Goal: Transaction & Acquisition: Purchase product/service

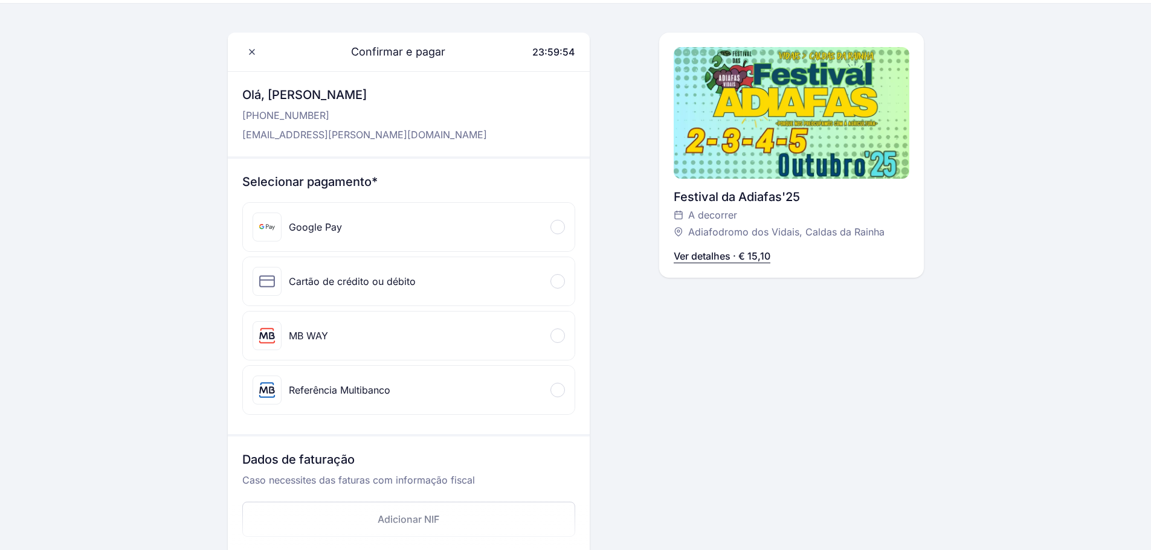
scroll to position [60, 0]
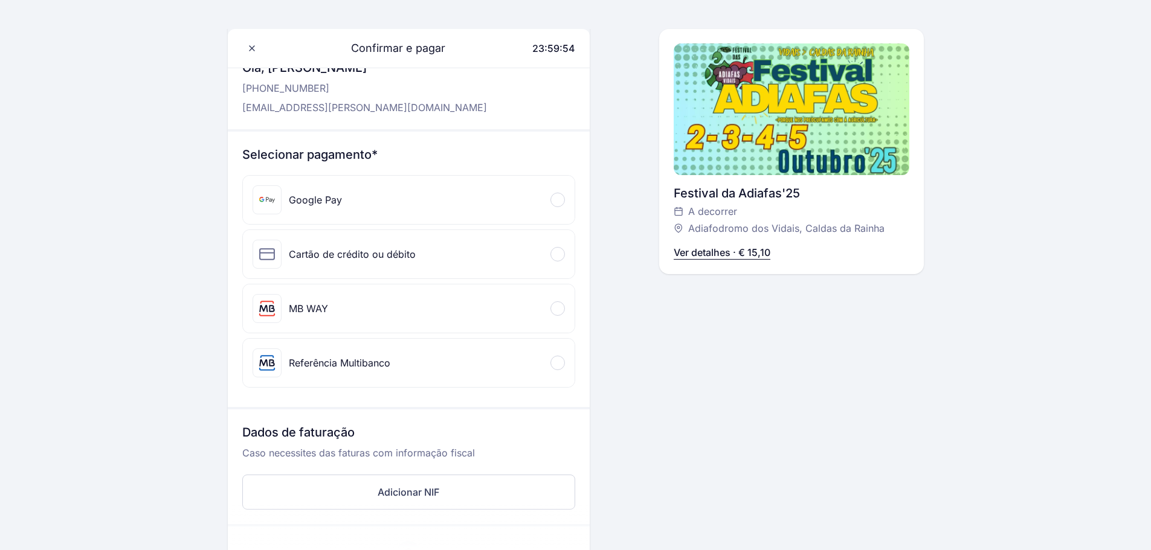
click at [554, 255] on div at bounding box center [557, 254] width 14 height 14
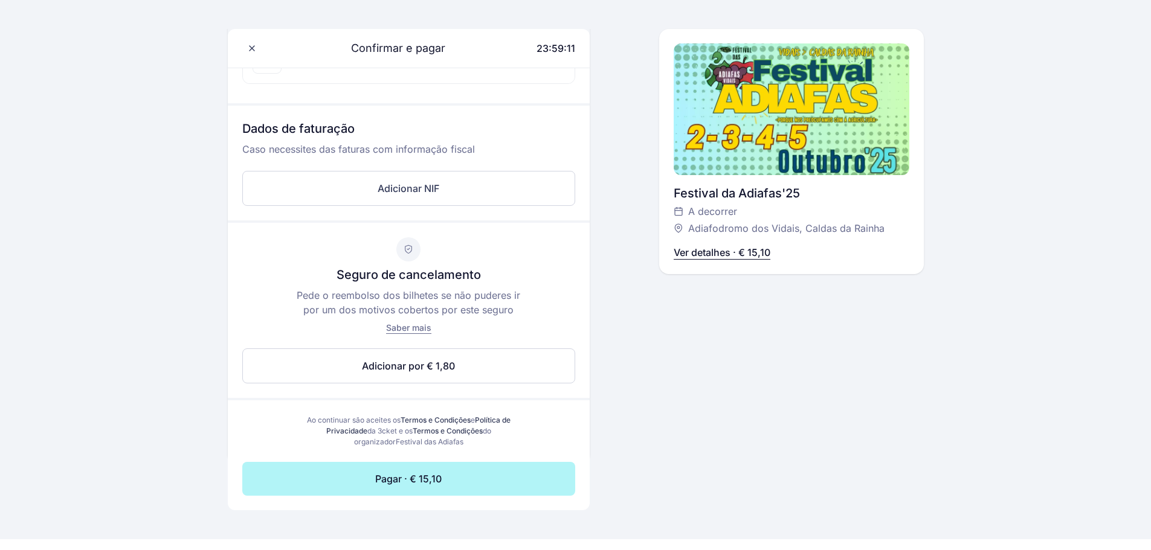
scroll to position [483, 0]
click at [384, 192] on button "Adicionar NIF" at bounding box center [408, 187] width 333 height 35
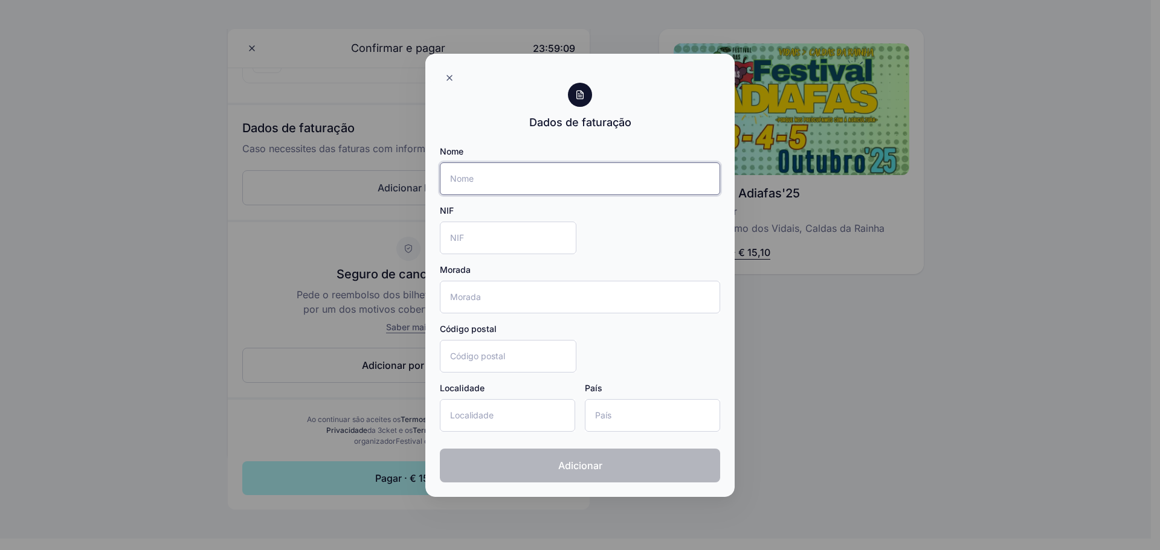
click at [481, 186] on input "Nome" at bounding box center [580, 179] width 280 height 33
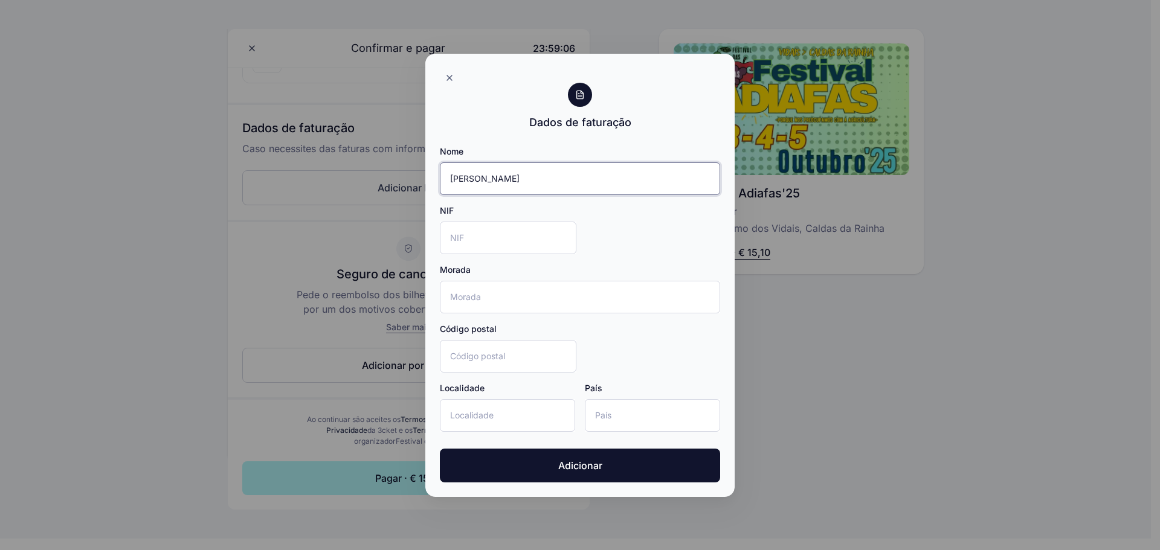
type input "[PERSON_NAME]"
type input "309650526"
click at [505, 346] on input "Código postal" at bounding box center [508, 356] width 137 height 33
type input "2500885"
click at [518, 402] on input "Localidade" at bounding box center [507, 415] width 135 height 33
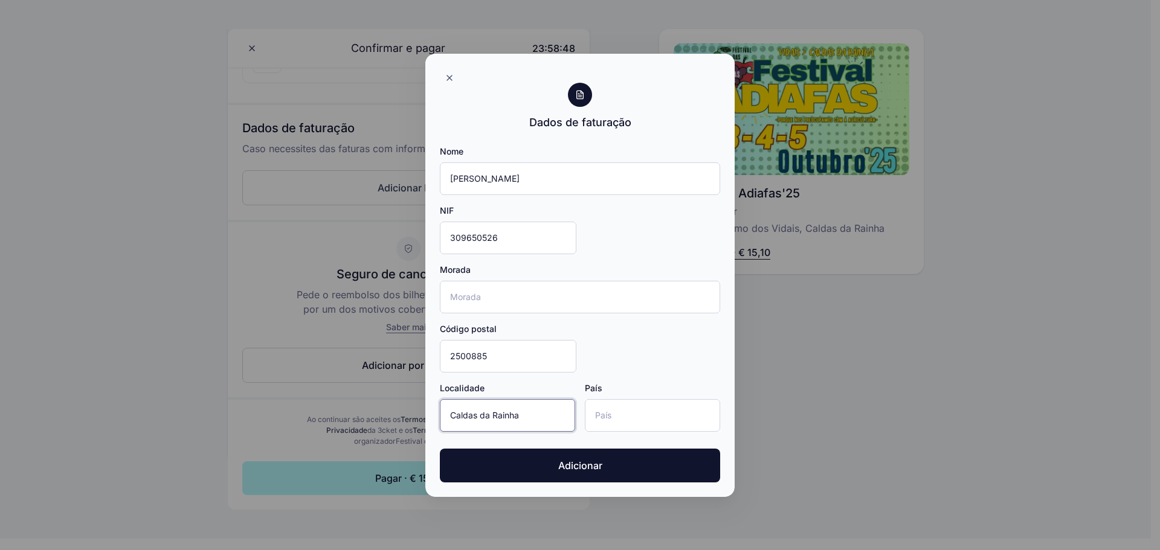
type input "Caldas da Rainha"
click at [650, 417] on input "País" at bounding box center [652, 415] width 135 height 33
type input "[GEOGRAPHIC_DATA]"
click at [623, 367] on div "Nome [PERSON_NAME] NIF 309650526 Morada Código postal 2500885 Localidade Caldas…" at bounding box center [580, 294] width 280 height 296
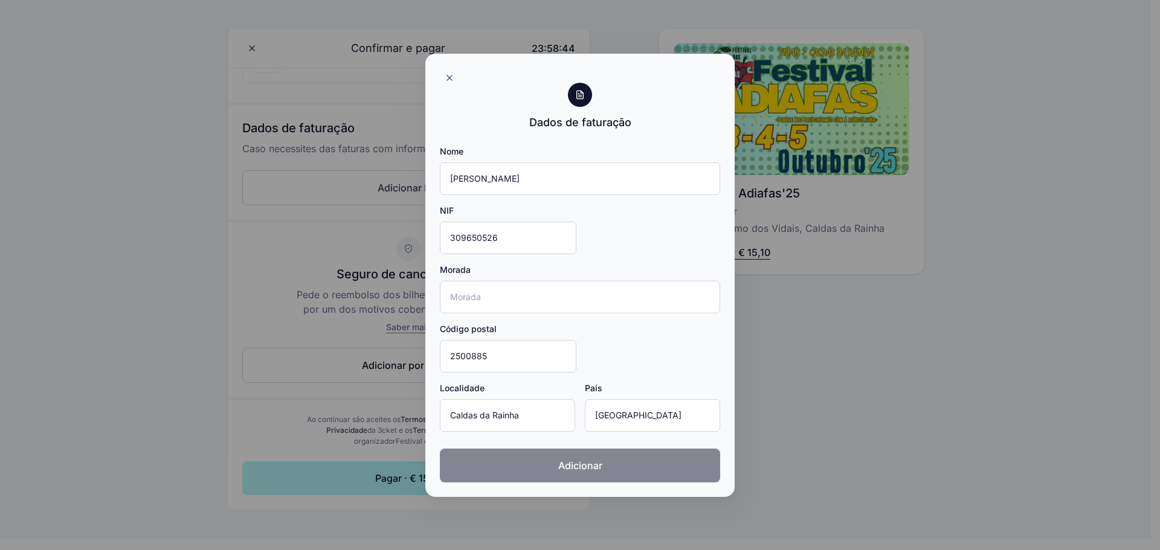
click at [597, 465] on span "Adicionar" at bounding box center [580, 466] width 44 height 14
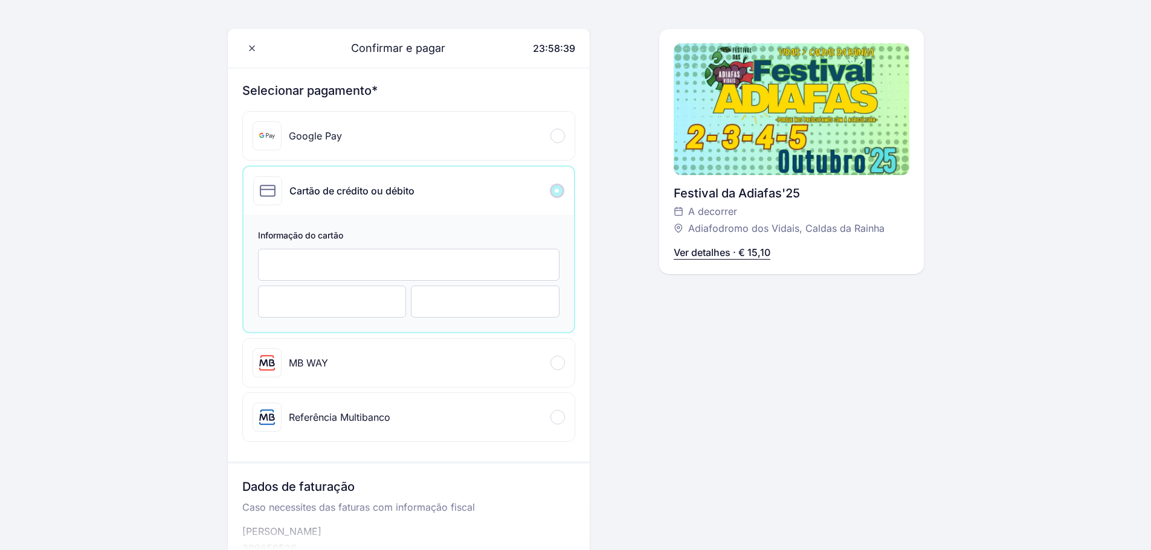
scroll to position [121, 0]
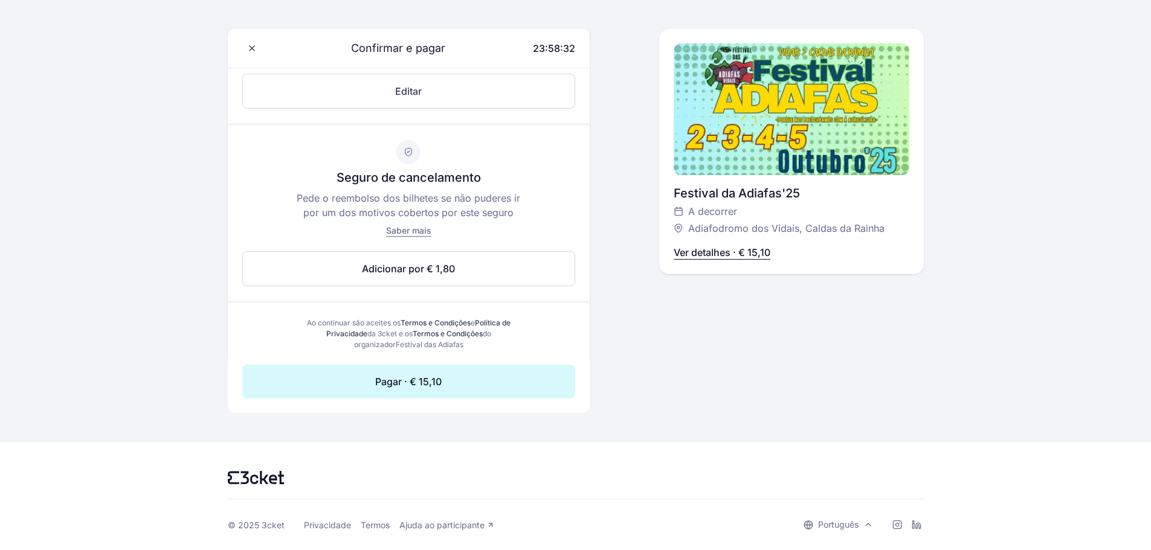
click at [435, 389] on span "Pagar · € 15,10" at bounding box center [408, 382] width 66 height 14
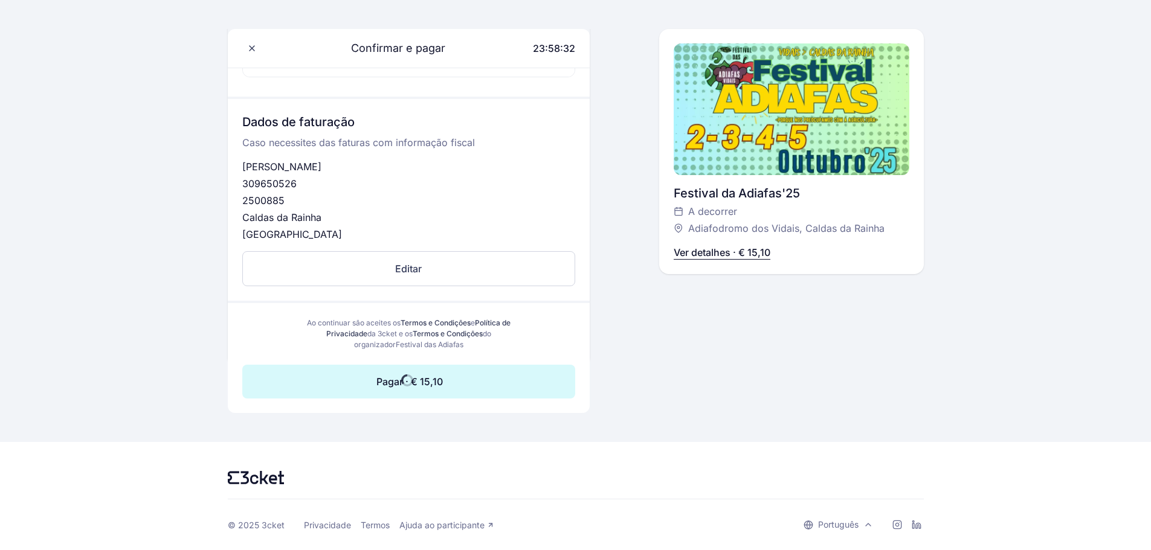
scroll to position [489, 0]
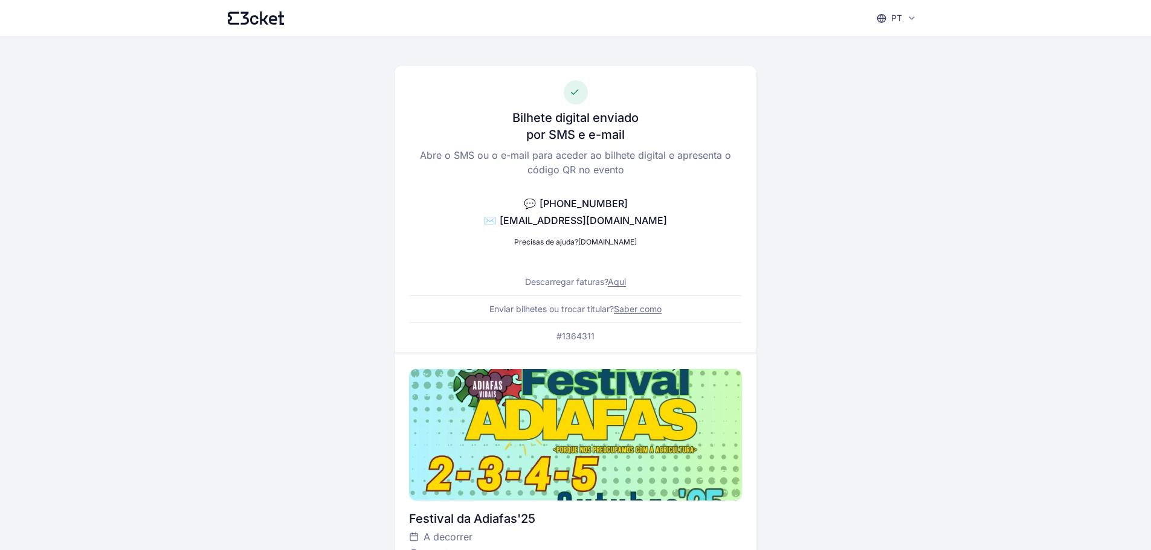
scroll to position [60, 0]
